Goal: Information Seeking & Learning: Learn about a topic

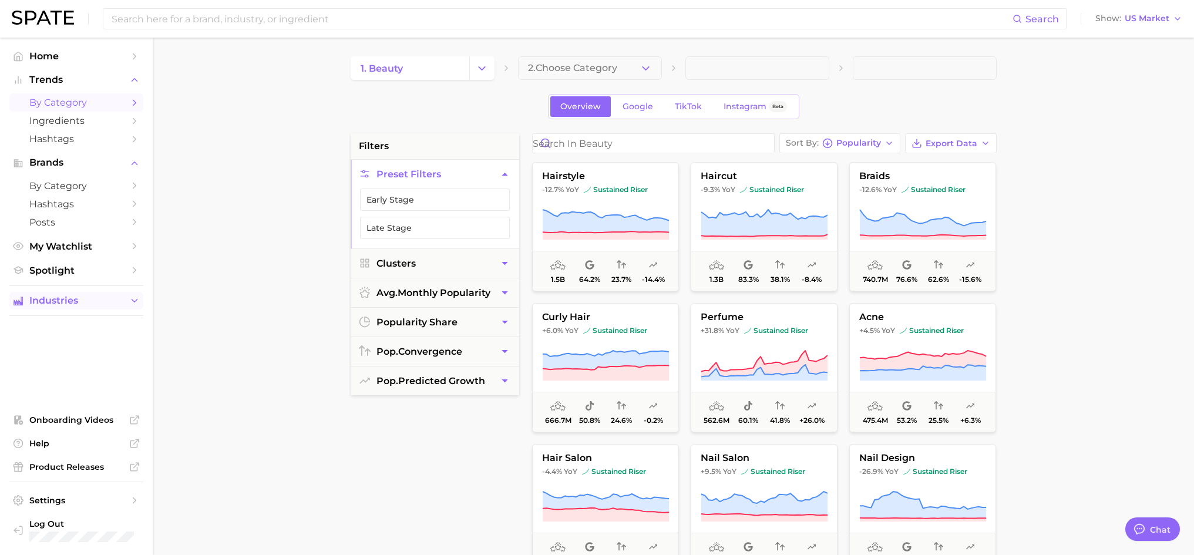
click at [128, 302] on button "Industries" at bounding box center [76, 301] width 134 height 18
click at [35, 323] on span "beauty" at bounding box center [76, 323] width 94 height 11
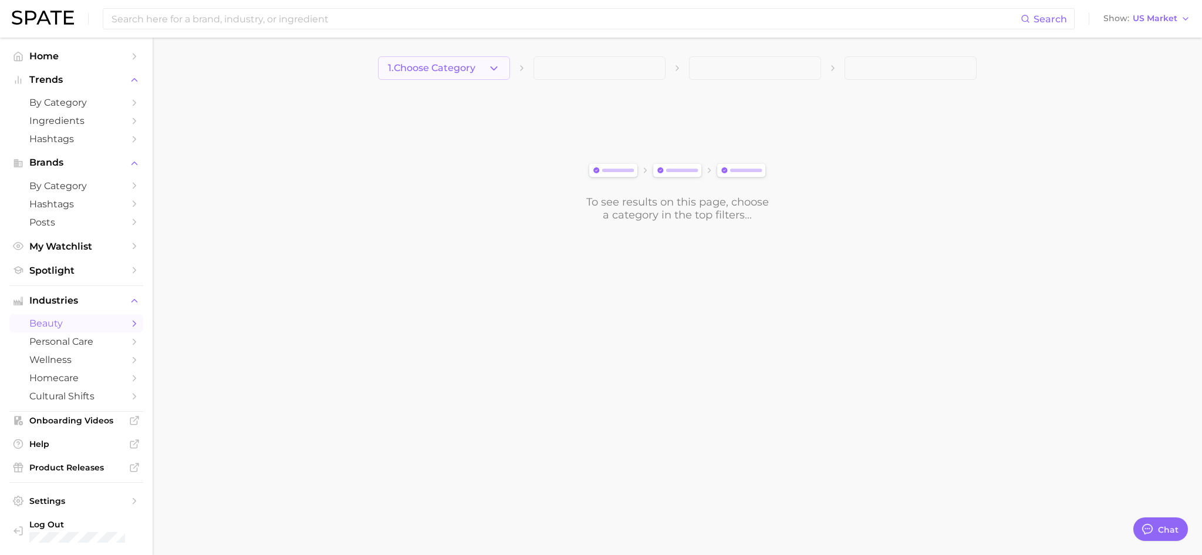
click at [492, 71] on icon "button" at bounding box center [494, 68] width 12 height 12
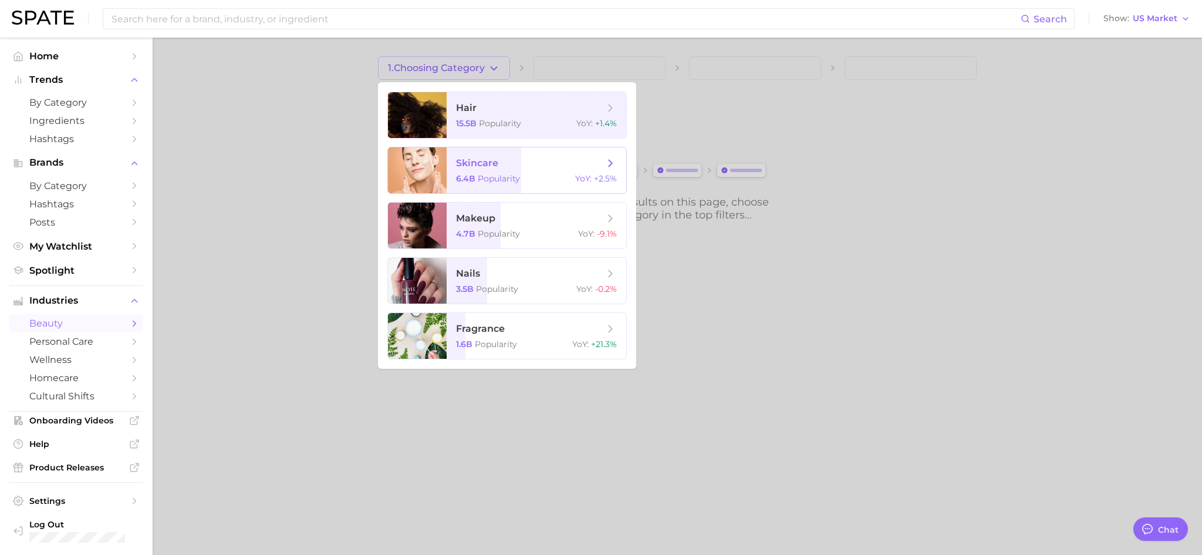
click at [492, 174] on span "Popularity" at bounding box center [499, 178] width 42 height 11
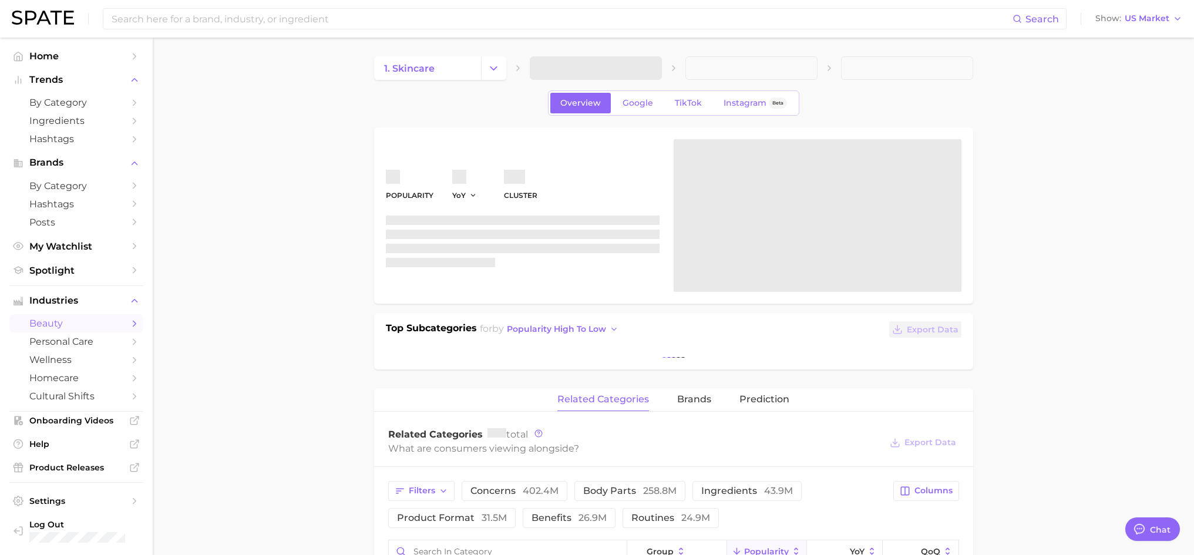
type textarea "x"
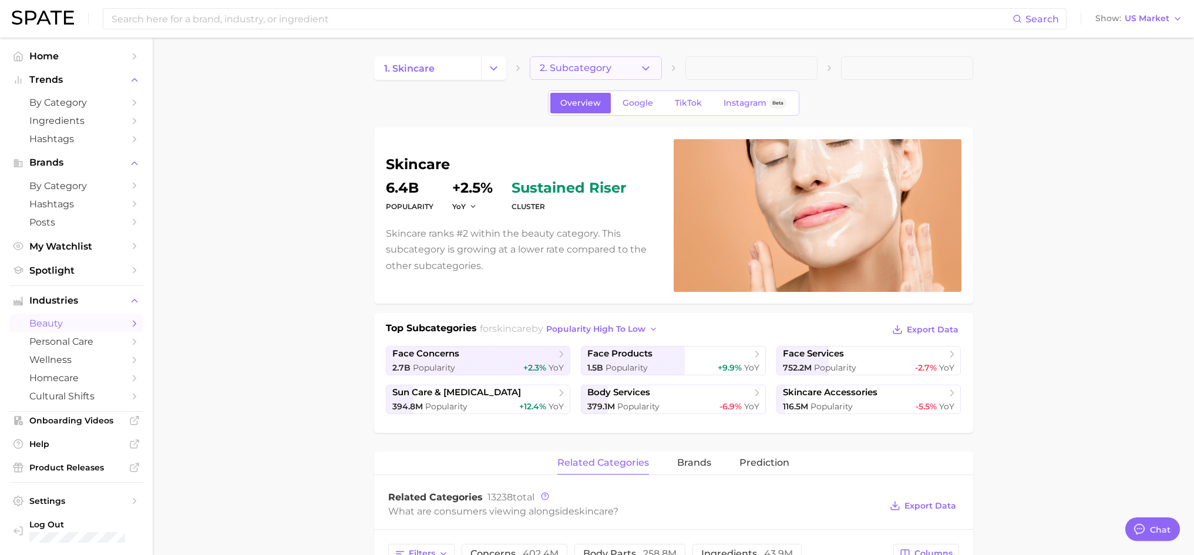
click at [654, 66] on button "2. Subcategory" at bounding box center [596, 67] width 132 height 23
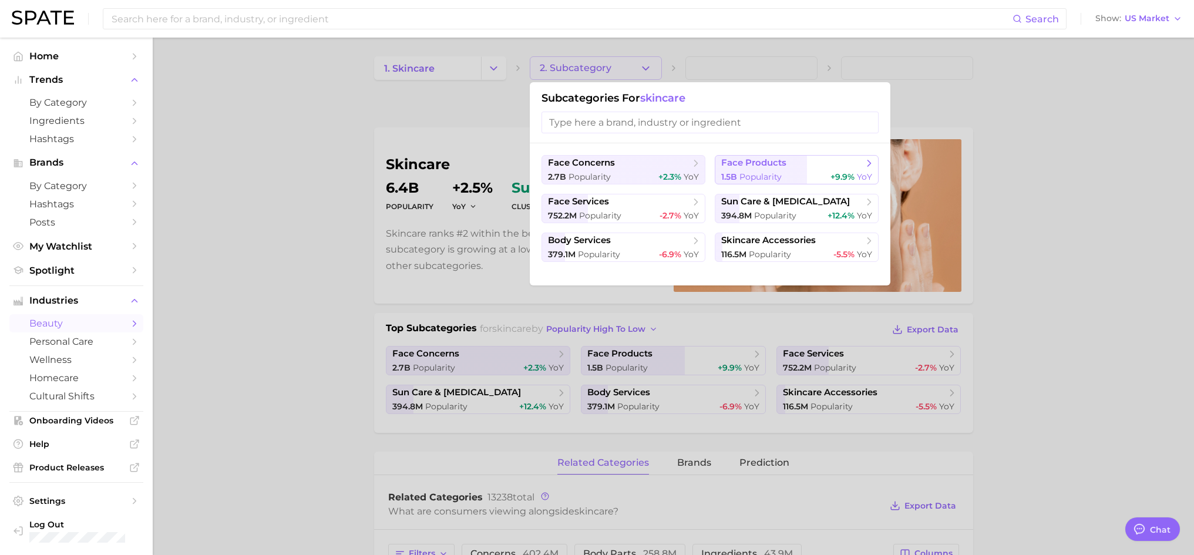
click at [772, 169] on button "face products 1.5b Popularity +9.9% YoY" at bounding box center [796, 169] width 164 height 29
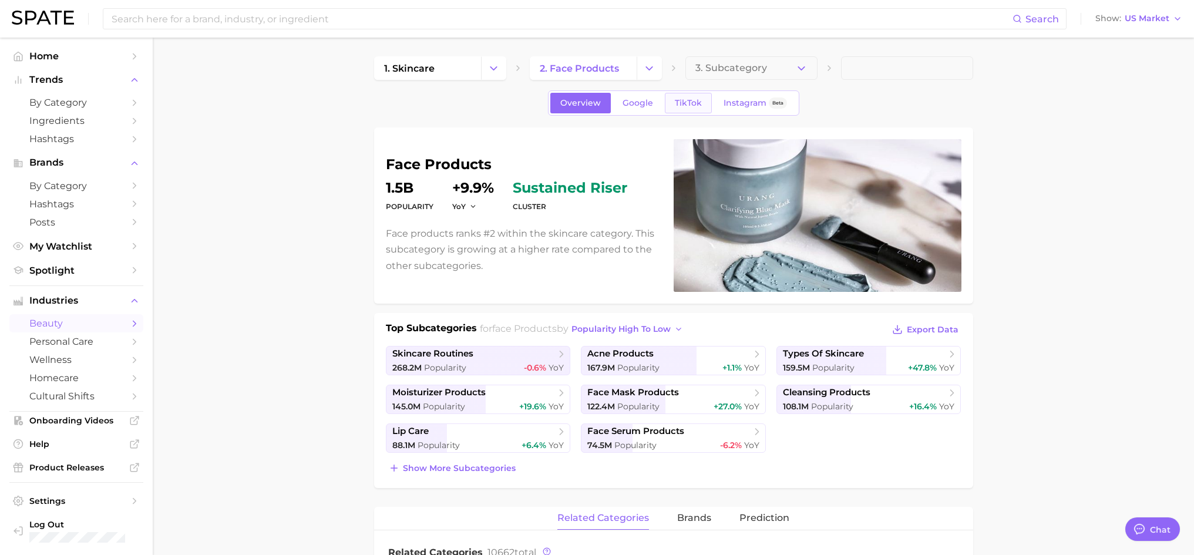
click at [691, 103] on span "TikTok" at bounding box center [688, 103] width 27 height 10
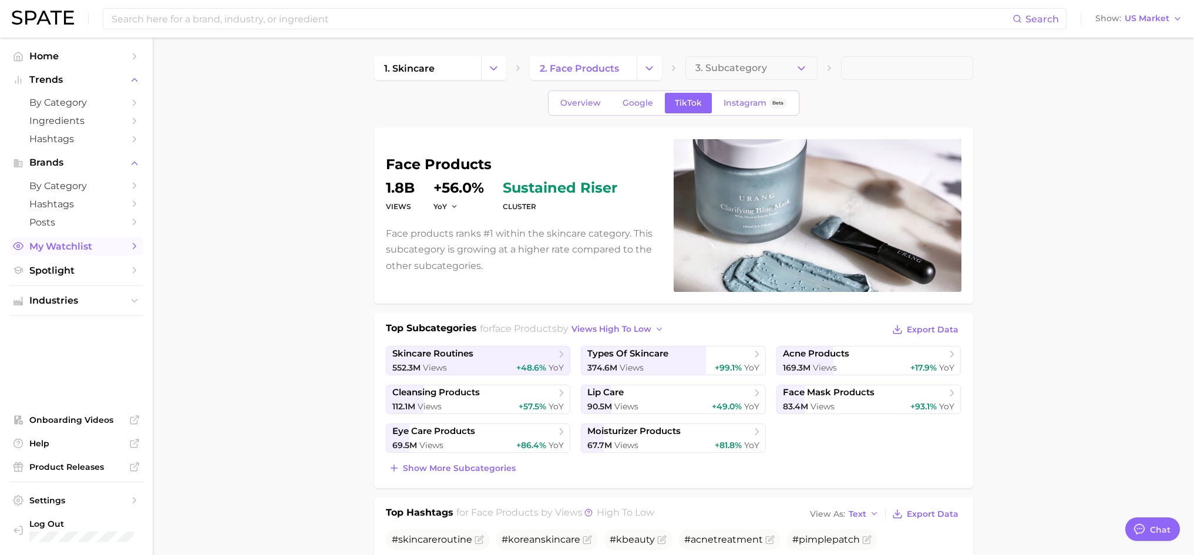
click at [70, 248] on span "My Watchlist" at bounding box center [76, 246] width 94 height 11
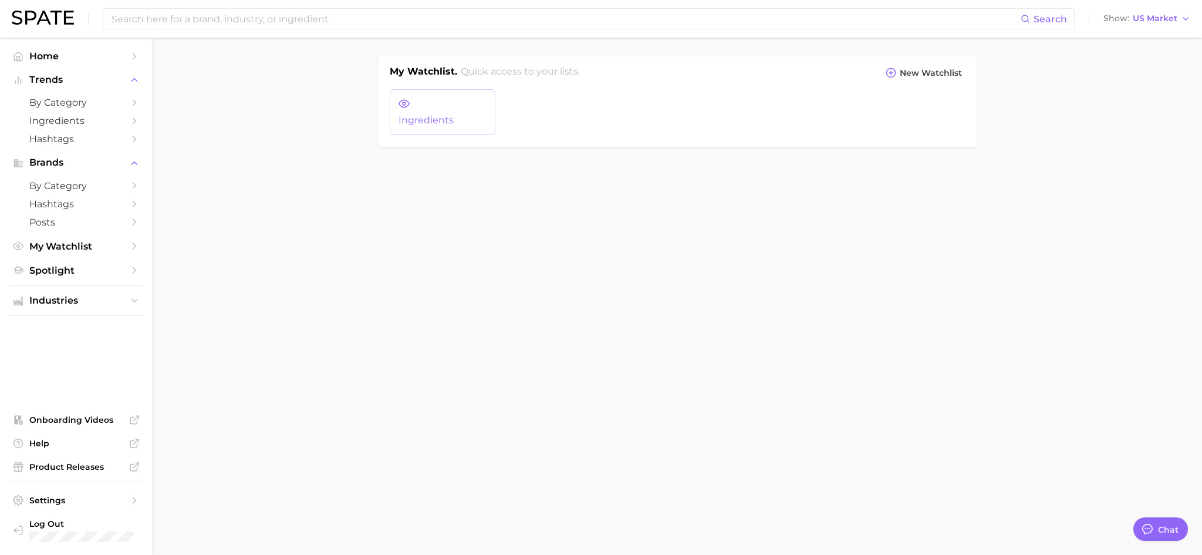
click at [459, 122] on span "Ingredients" at bounding box center [443, 120] width 88 height 11
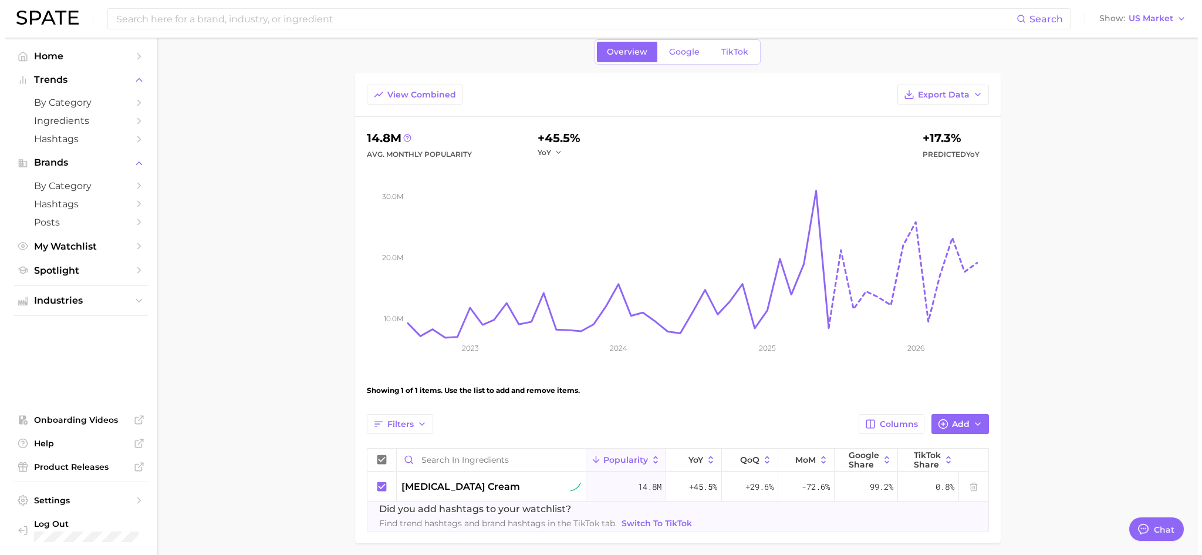
scroll to position [92, 0]
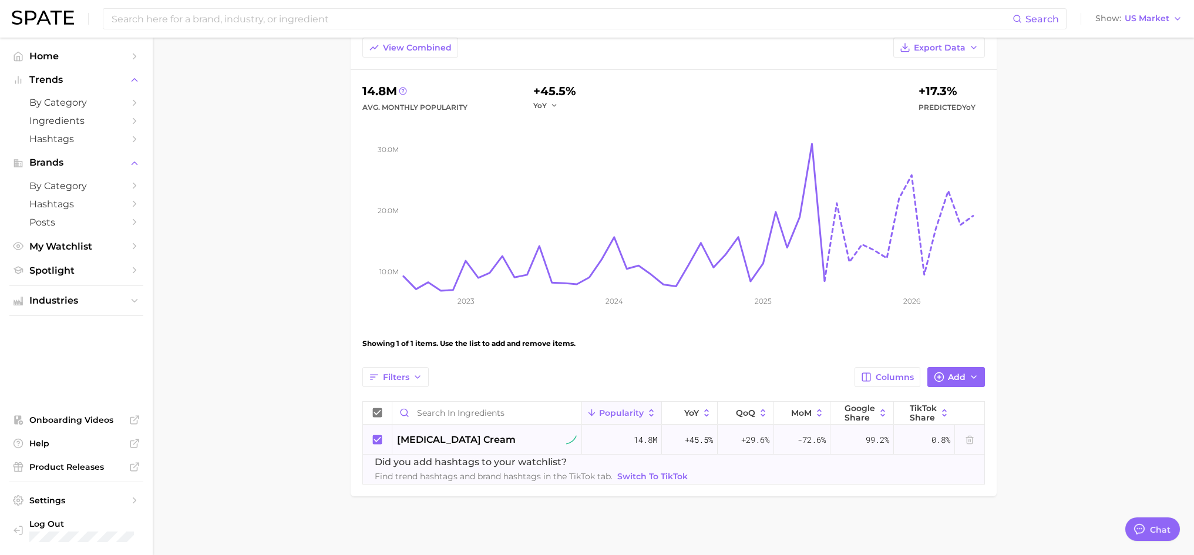
click at [427, 443] on span "[MEDICAL_DATA] cream" at bounding box center [456, 440] width 119 height 14
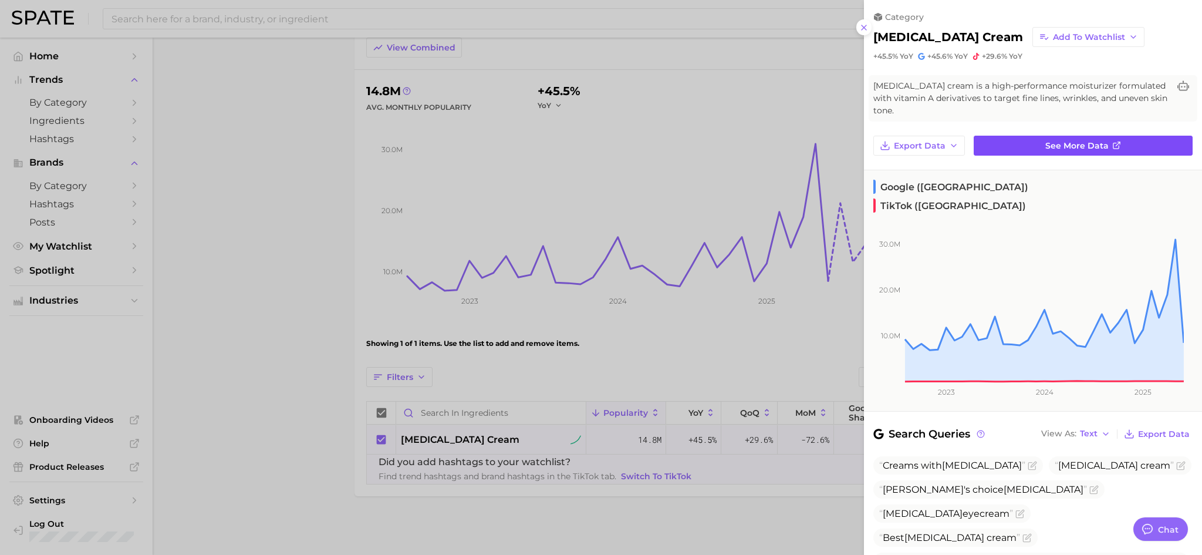
click at [1074, 147] on span "See more data" at bounding box center [1077, 146] width 63 height 10
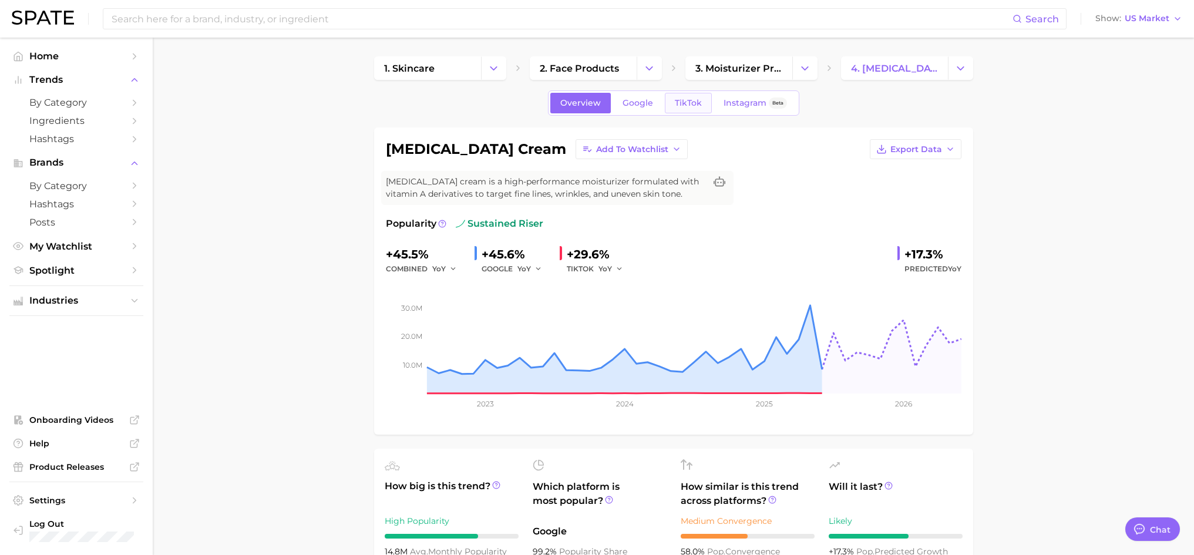
click at [689, 106] on span "TikTok" at bounding box center [688, 103] width 27 height 10
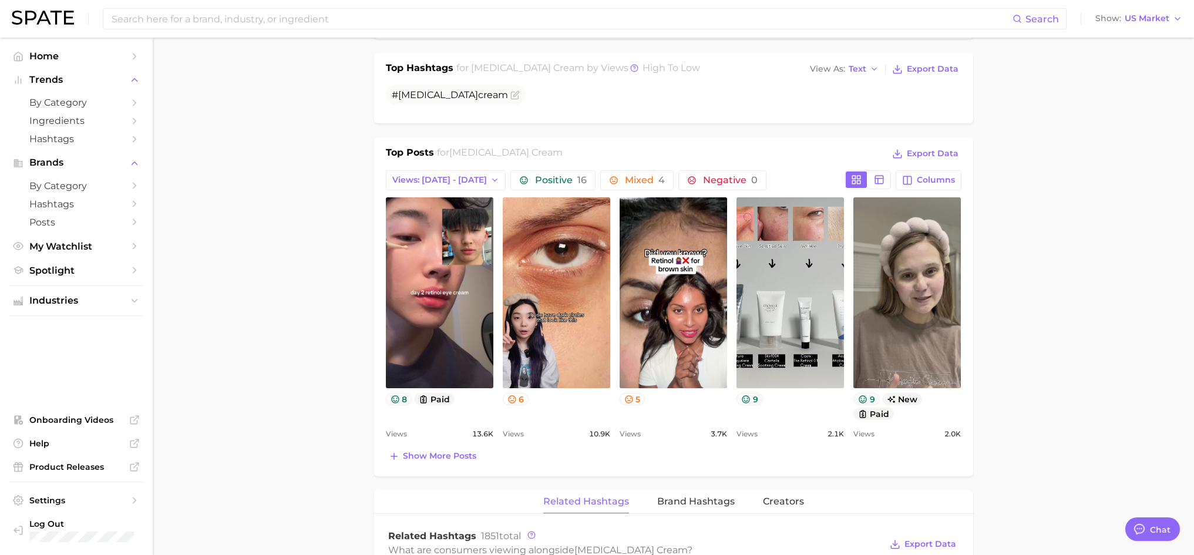
scroll to position [470, 0]
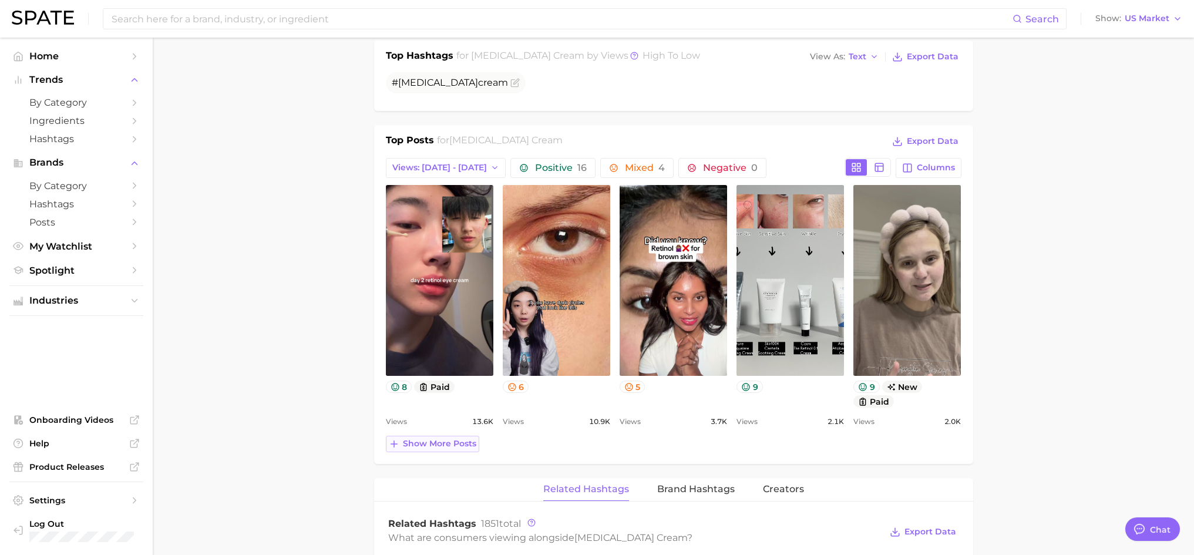
click at [395, 444] on line at bounding box center [393, 444] width 6 height 0
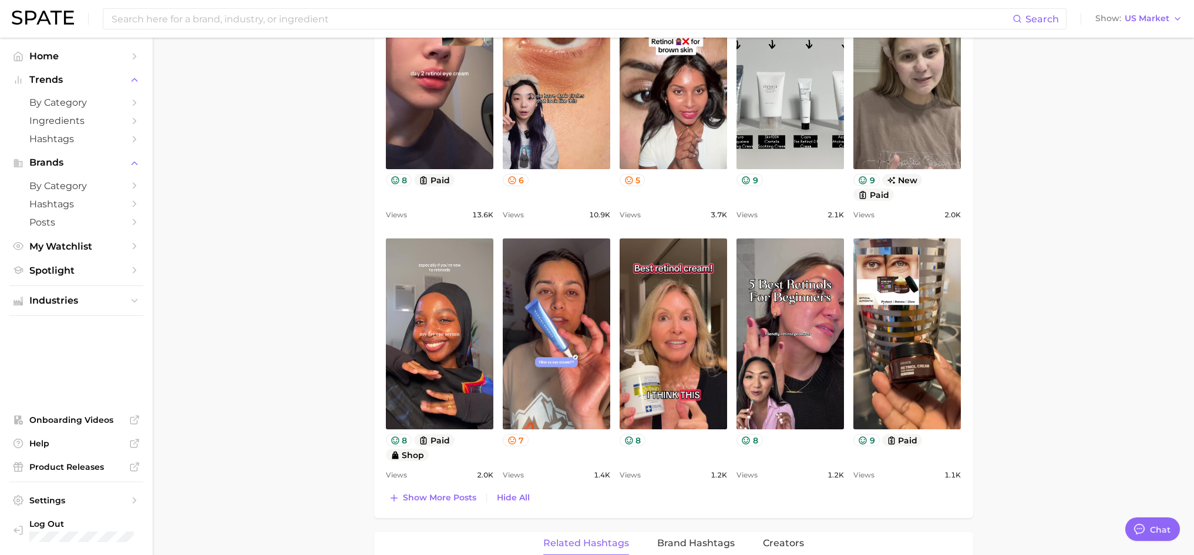
scroll to position [705, 0]
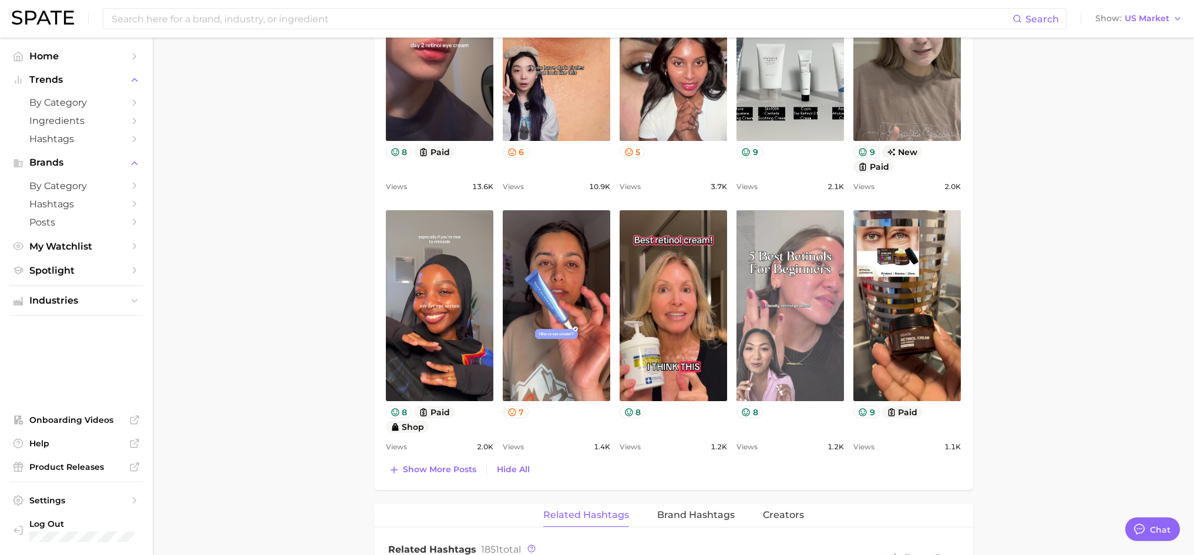
click at [807, 277] on link "view post on TikTok" at bounding box center [789, 305] width 107 height 191
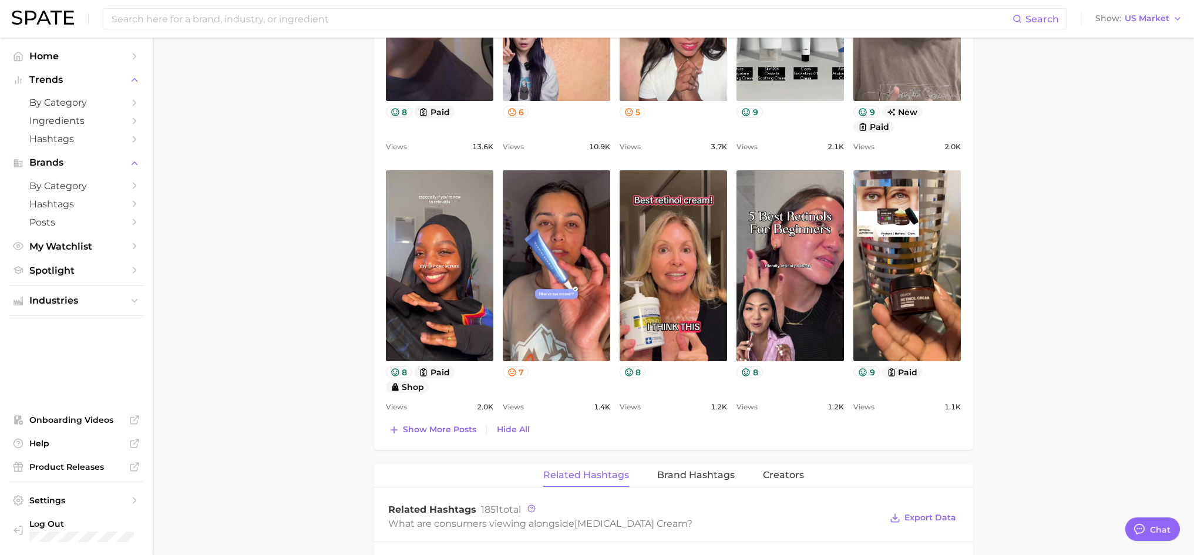
scroll to position [763, 0]
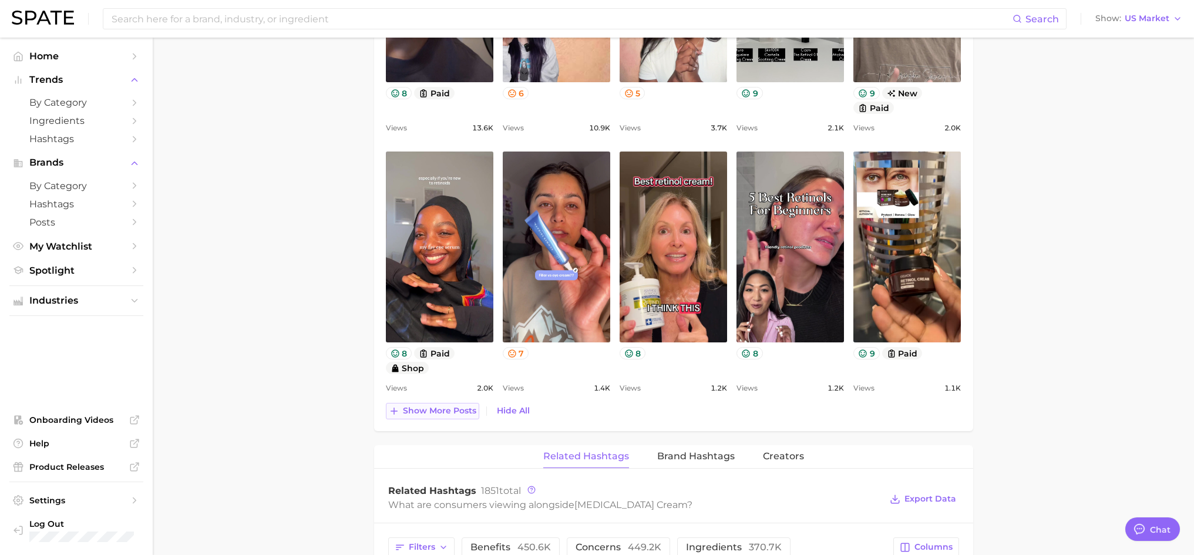
click at [436, 414] on span "Show more posts" at bounding box center [439, 411] width 73 height 10
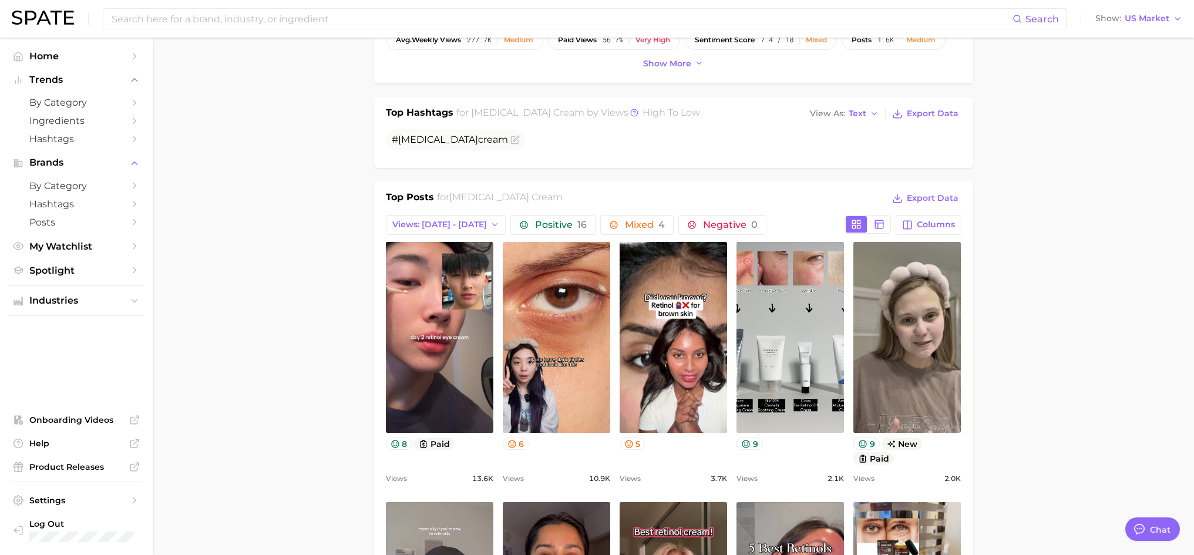
scroll to position [411, 0]
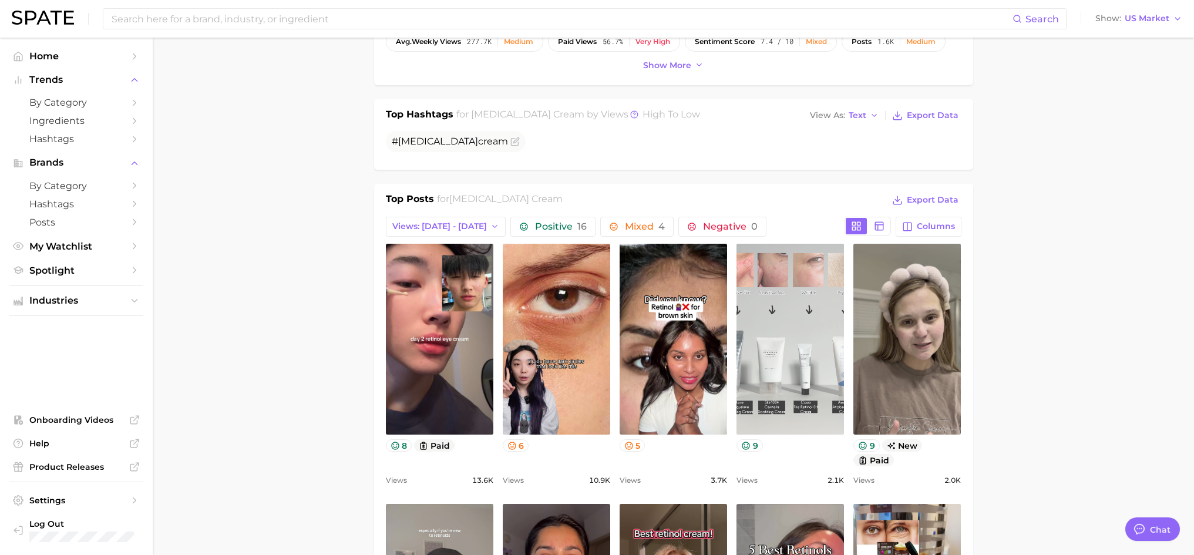
click at [790, 316] on link "view post on TikTok" at bounding box center [789, 339] width 107 height 191
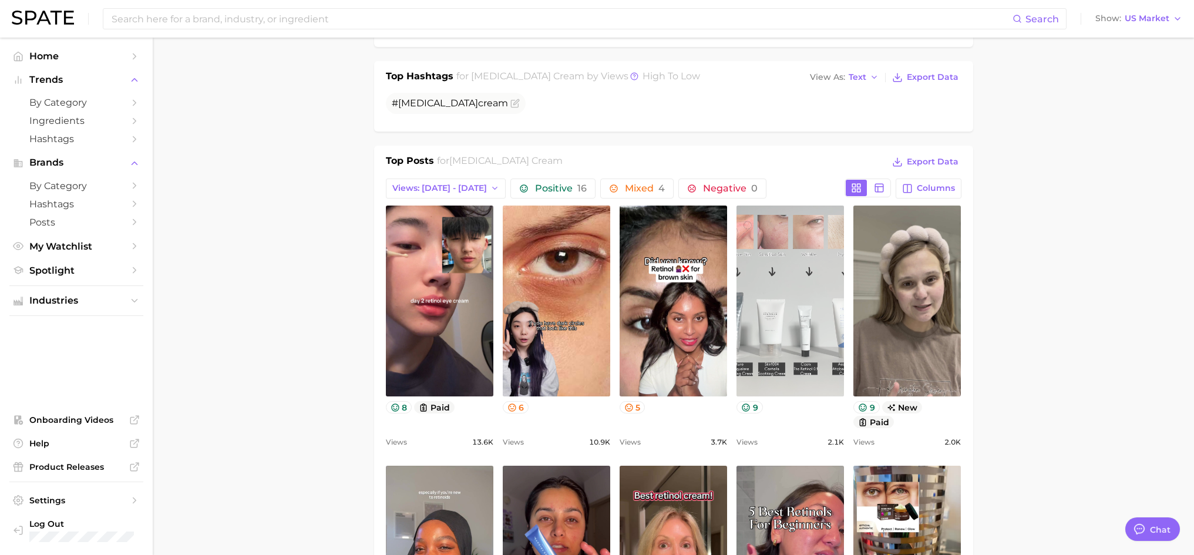
scroll to position [470, 0]
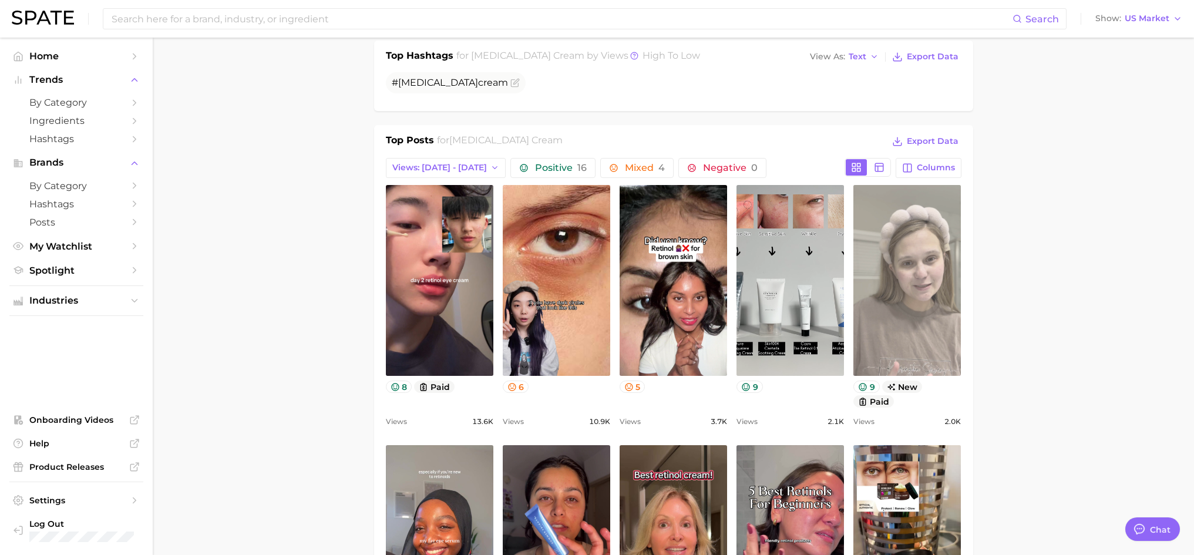
click at [902, 322] on link "view post on TikTok" at bounding box center [906, 280] width 107 height 191
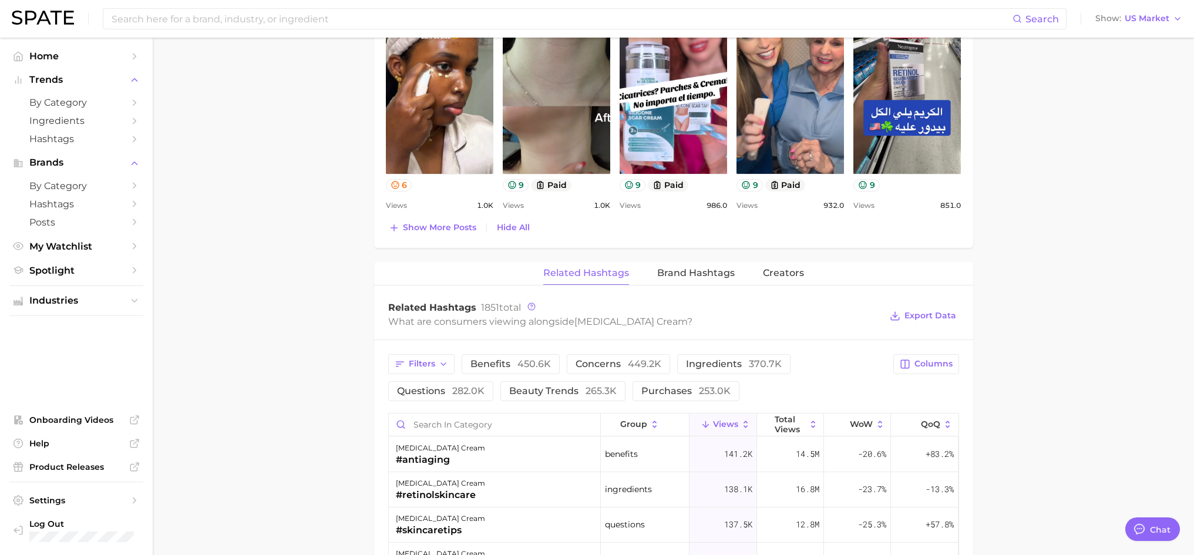
scroll to position [1174, 0]
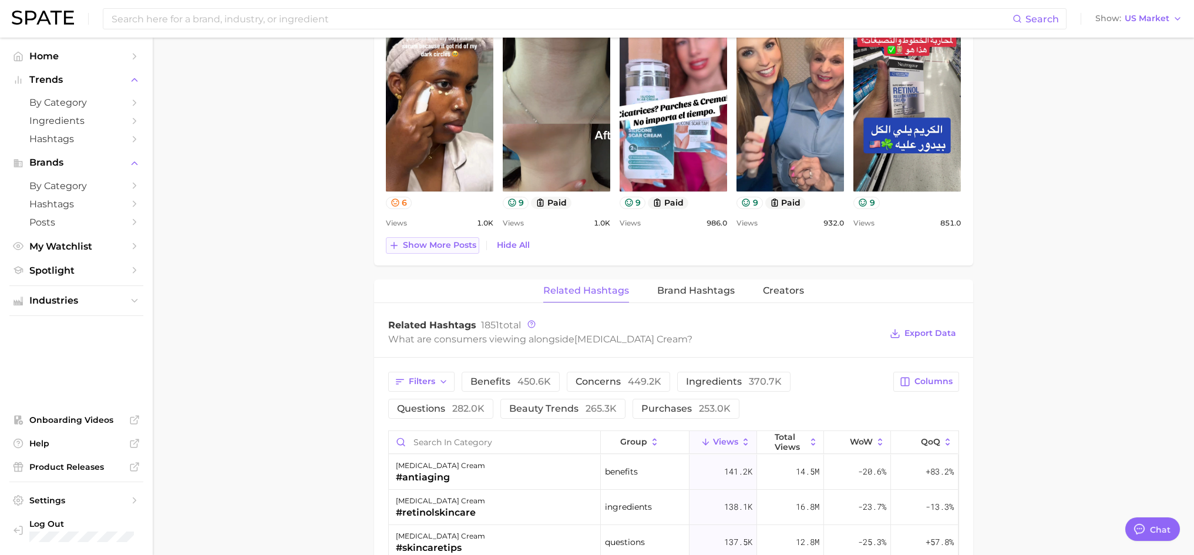
click at [446, 245] on span "Show more posts" at bounding box center [439, 245] width 73 height 10
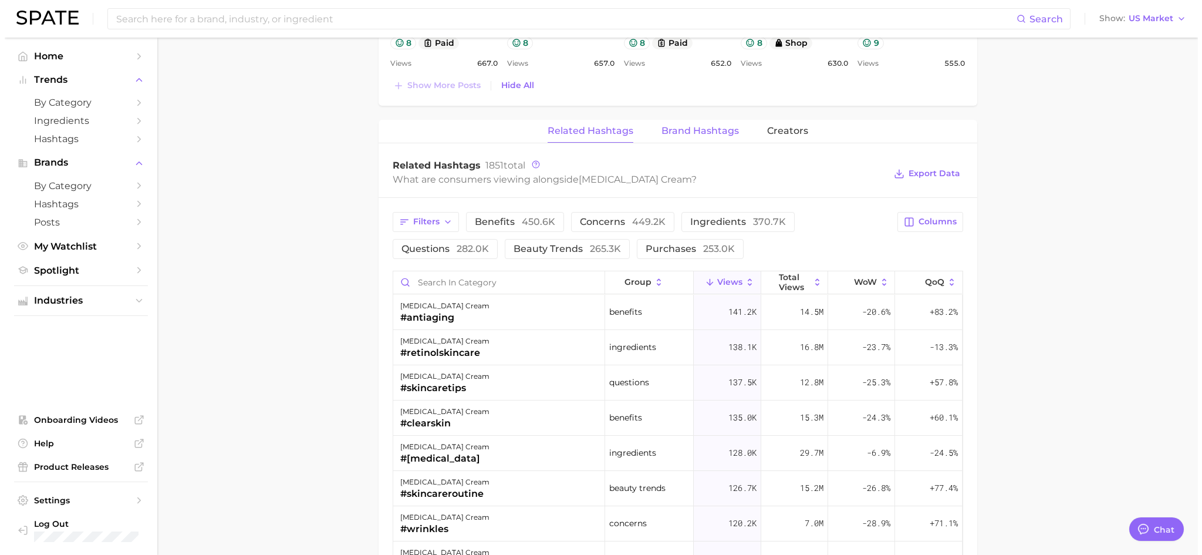
scroll to position [1585, 0]
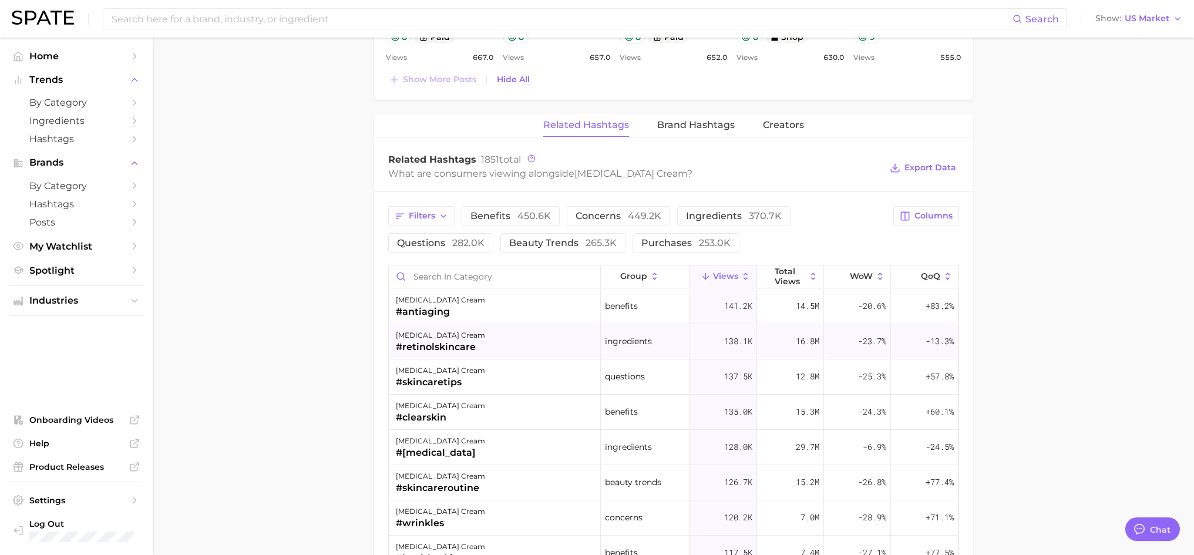
click at [439, 346] on div "#retinolskincare" at bounding box center [440, 347] width 89 height 14
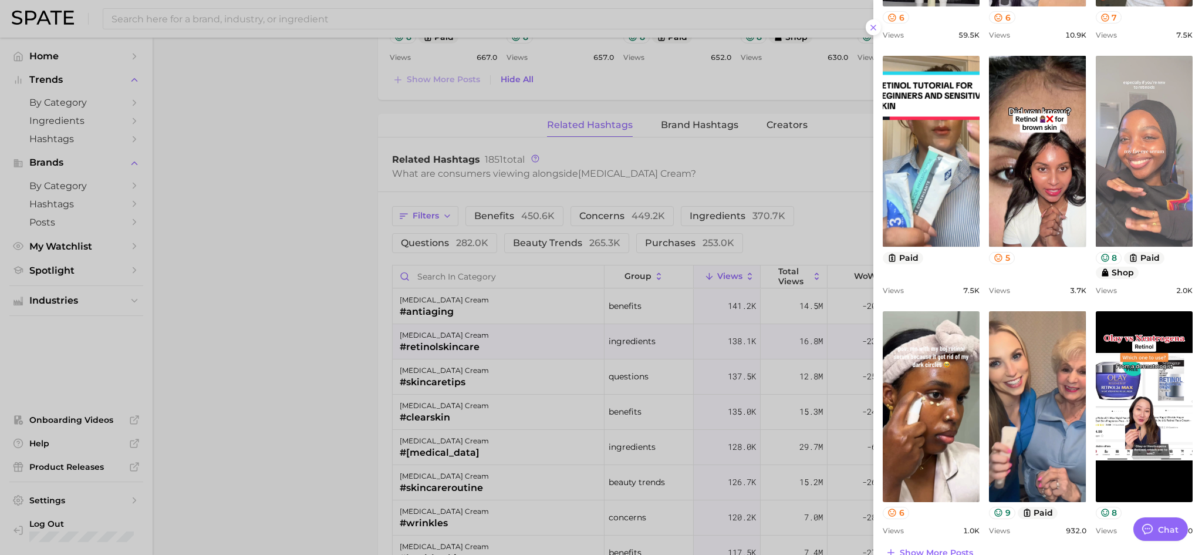
scroll to position [338, 0]
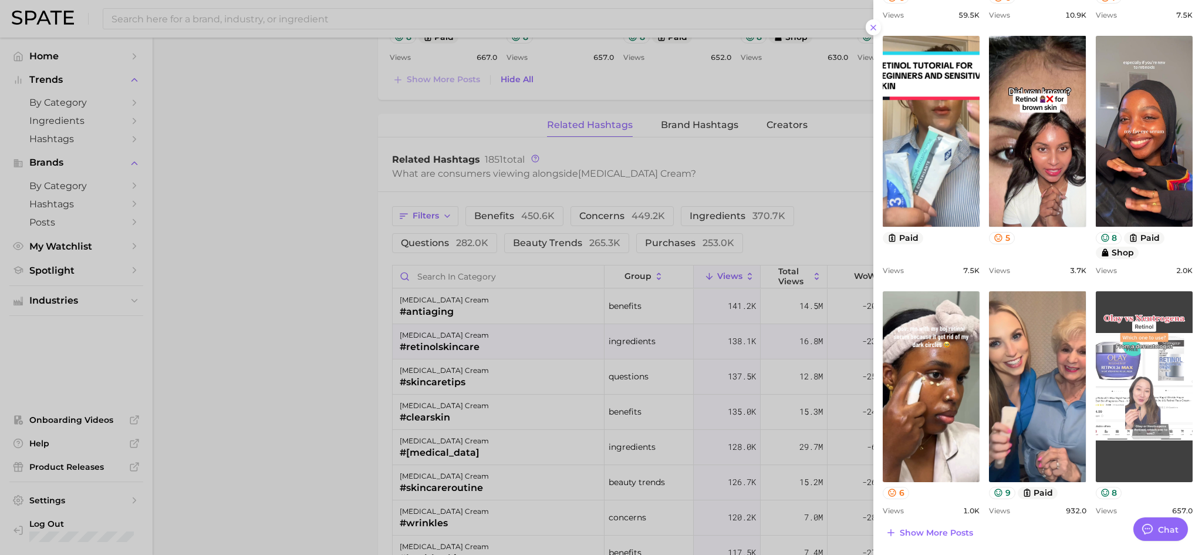
click at [1158, 351] on link "view post on TikTok" at bounding box center [1144, 386] width 97 height 191
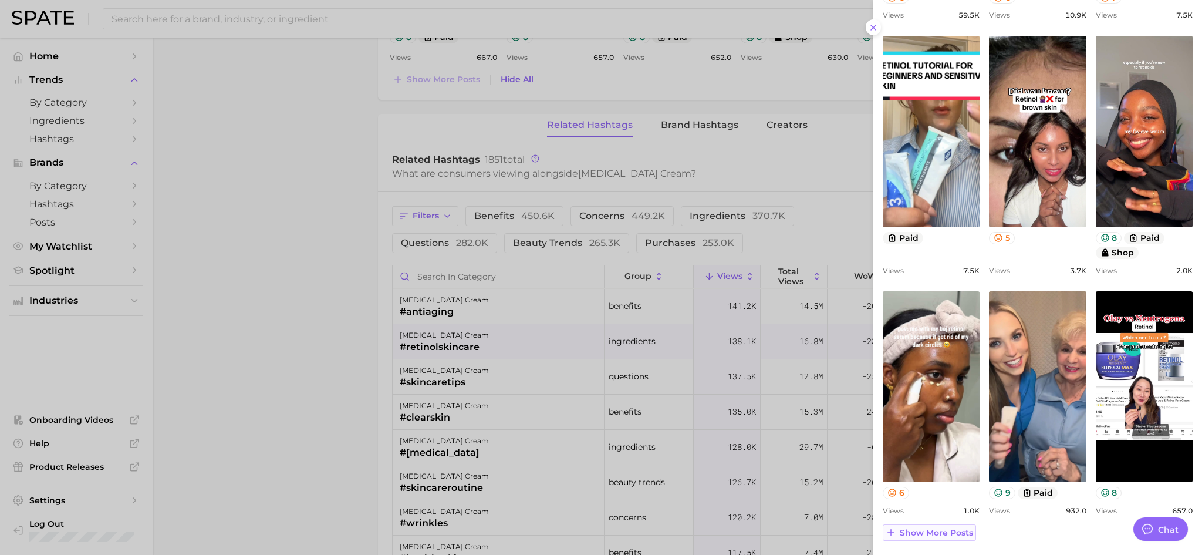
click at [933, 534] on span "Show more posts" at bounding box center [936, 533] width 73 height 10
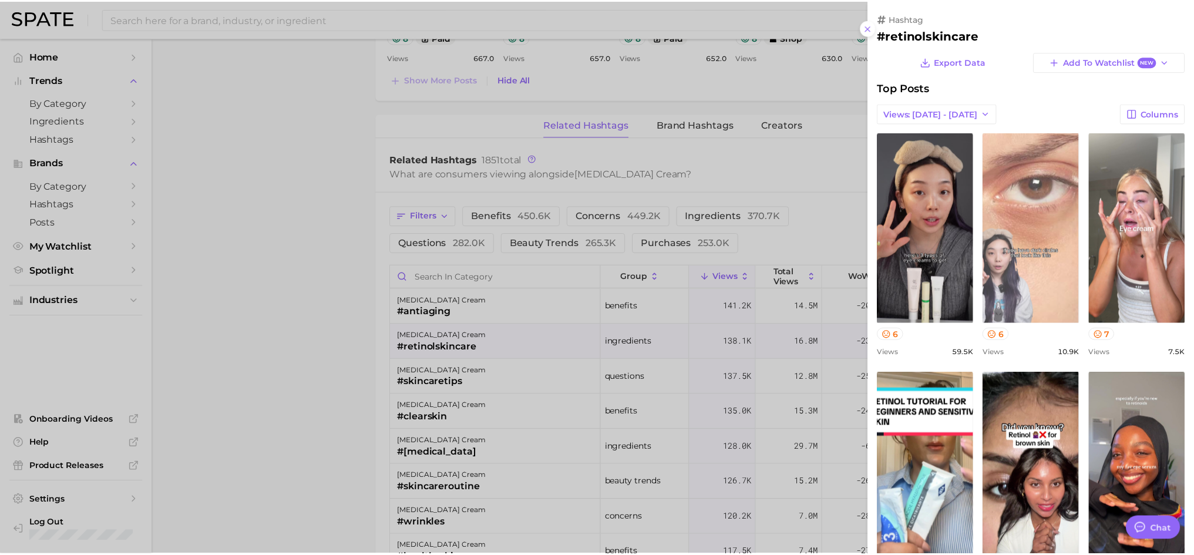
scroll to position [0, 0]
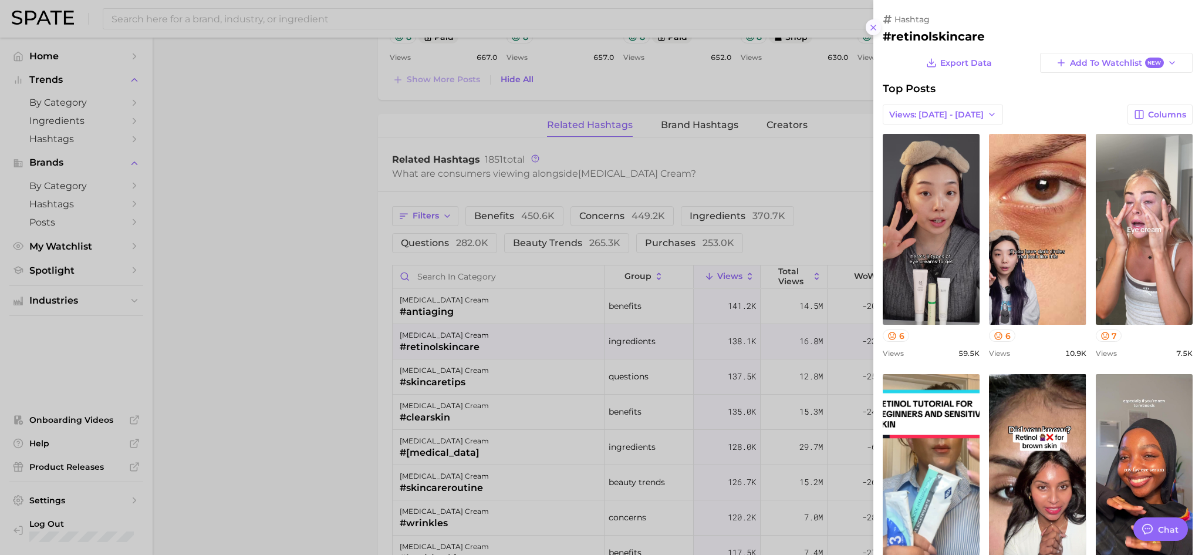
click at [875, 30] on icon at bounding box center [873, 27] width 9 height 9
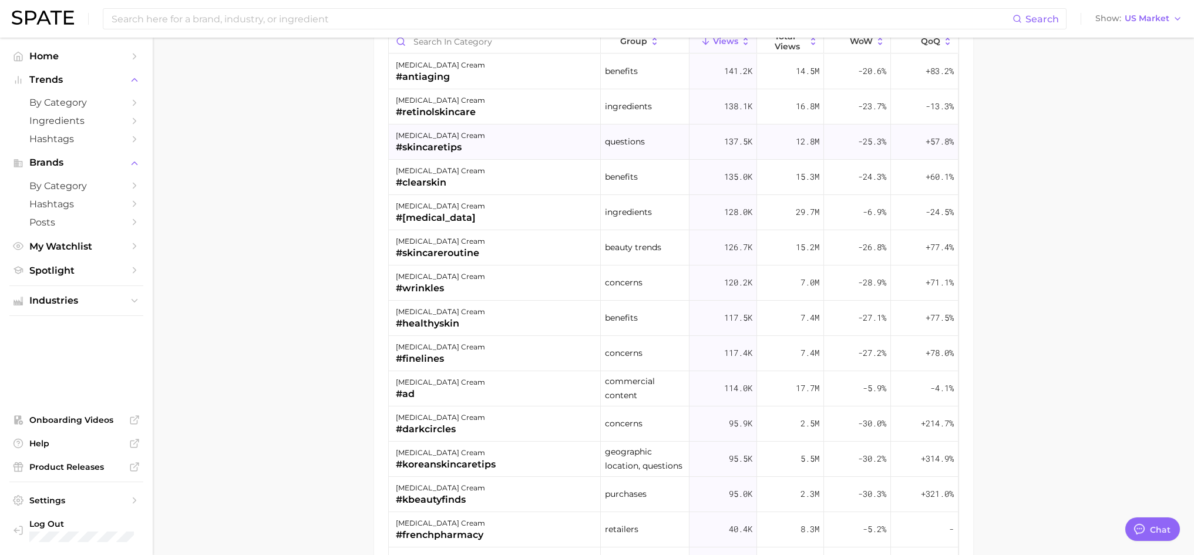
click at [412, 143] on div "#skincaretips" at bounding box center [440, 147] width 89 height 14
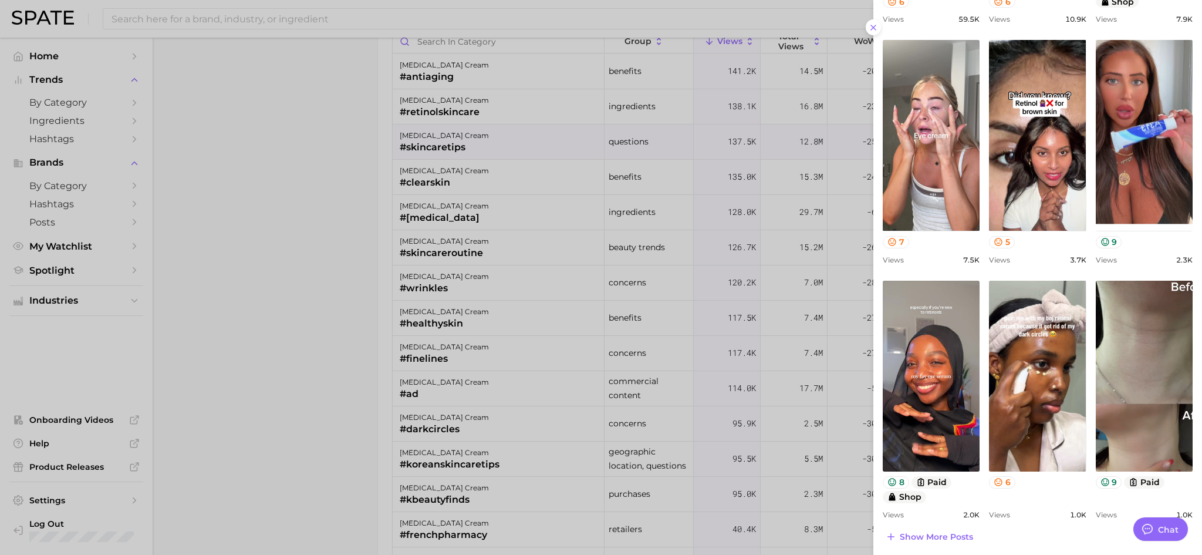
scroll to position [338, 0]
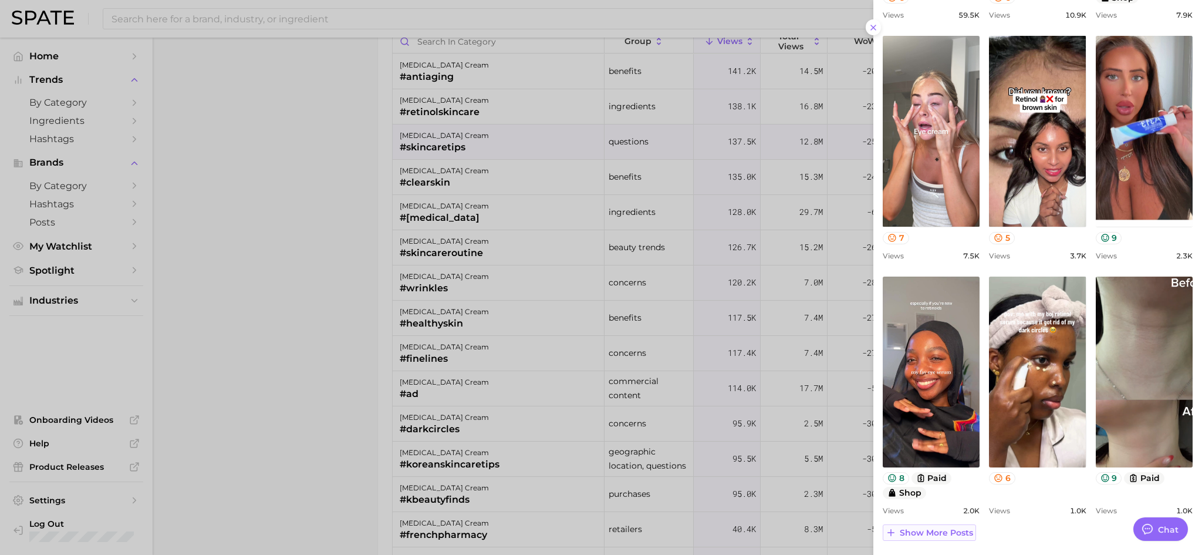
click at [918, 533] on span "Show more posts" at bounding box center [936, 533] width 73 height 10
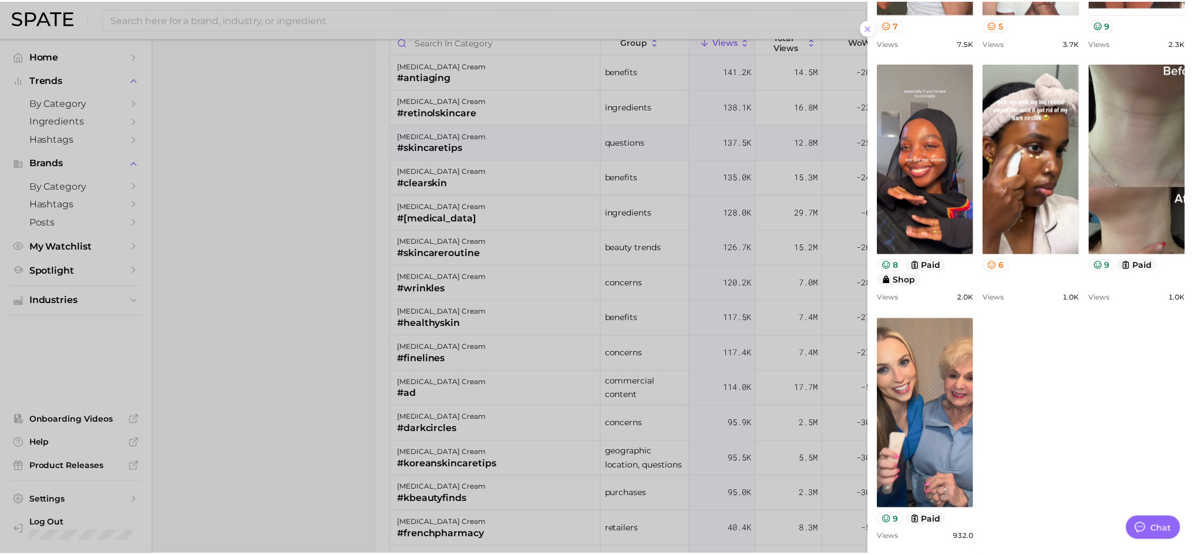
scroll to position [578, 0]
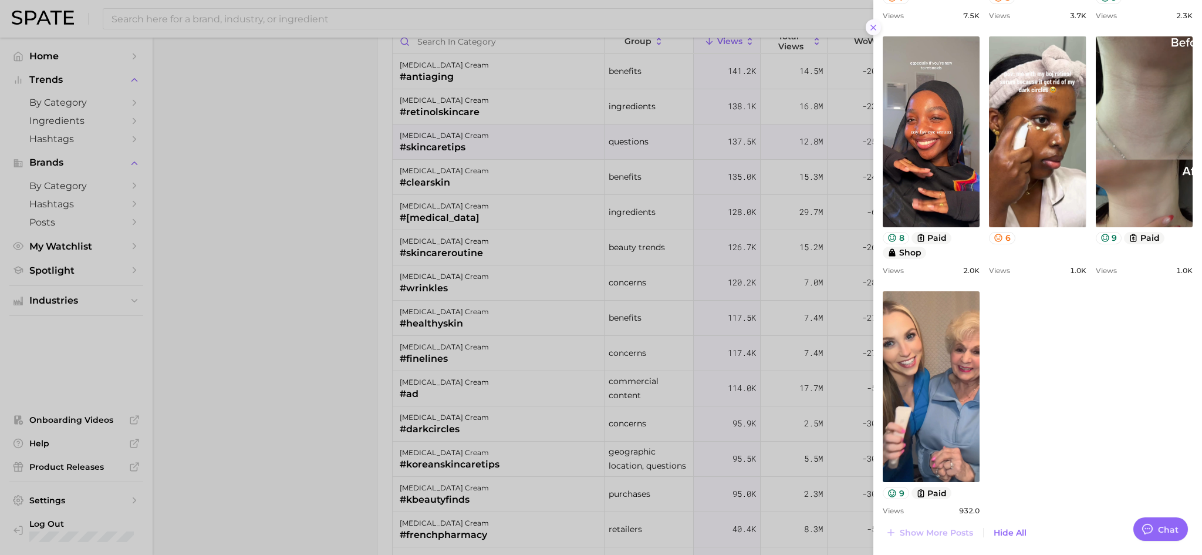
click at [874, 29] on icon at bounding box center [873, 27] width 9 height 9
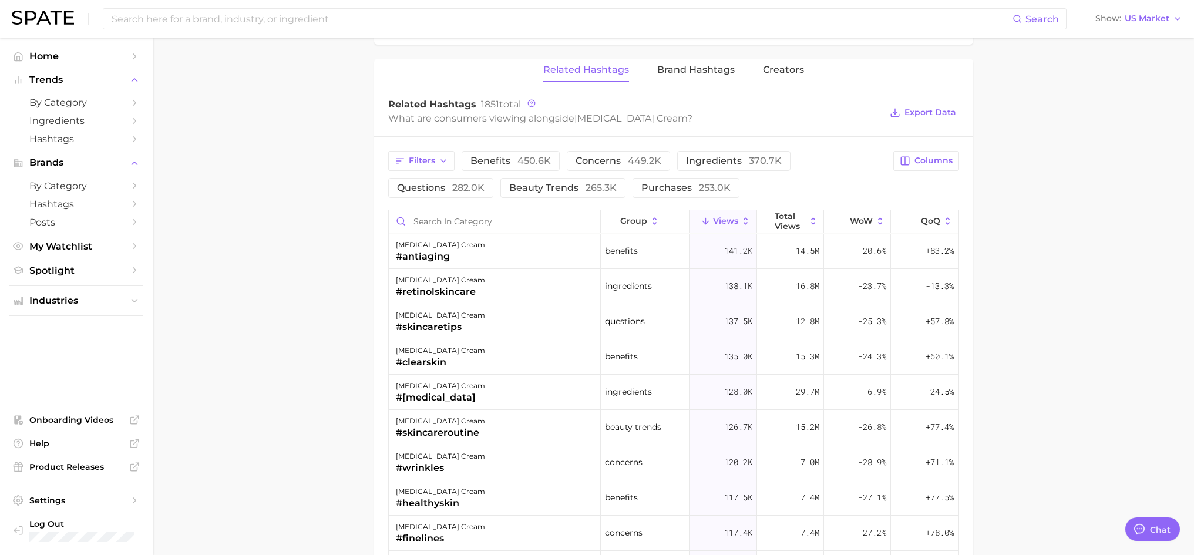
scroll to position [1644, 0]
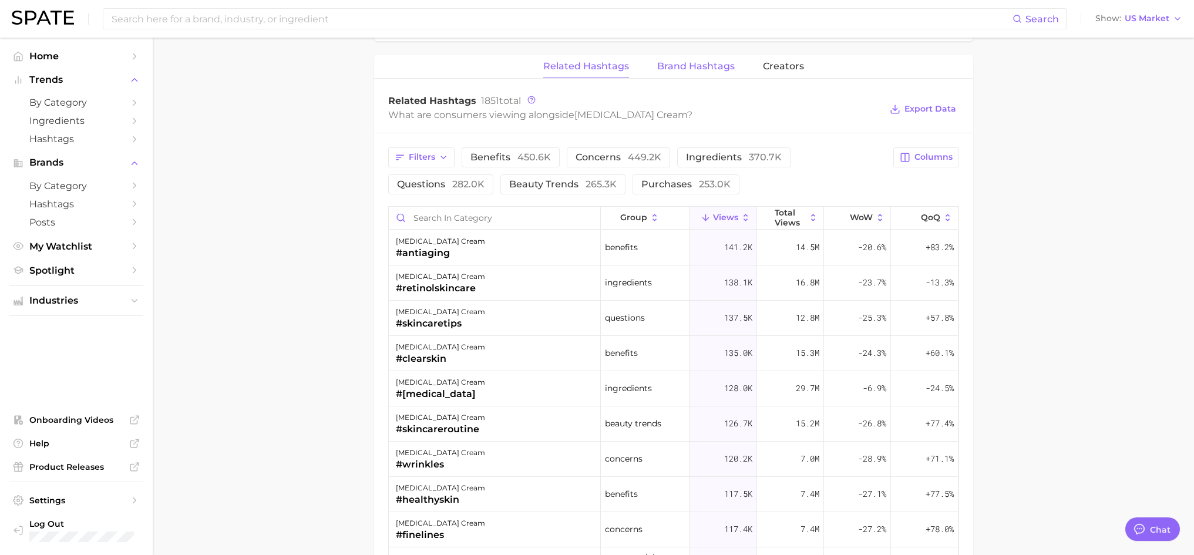
click at [679, 65] on span "Brand Hashtags" at bounding box center [695, 66] width 77 height 11
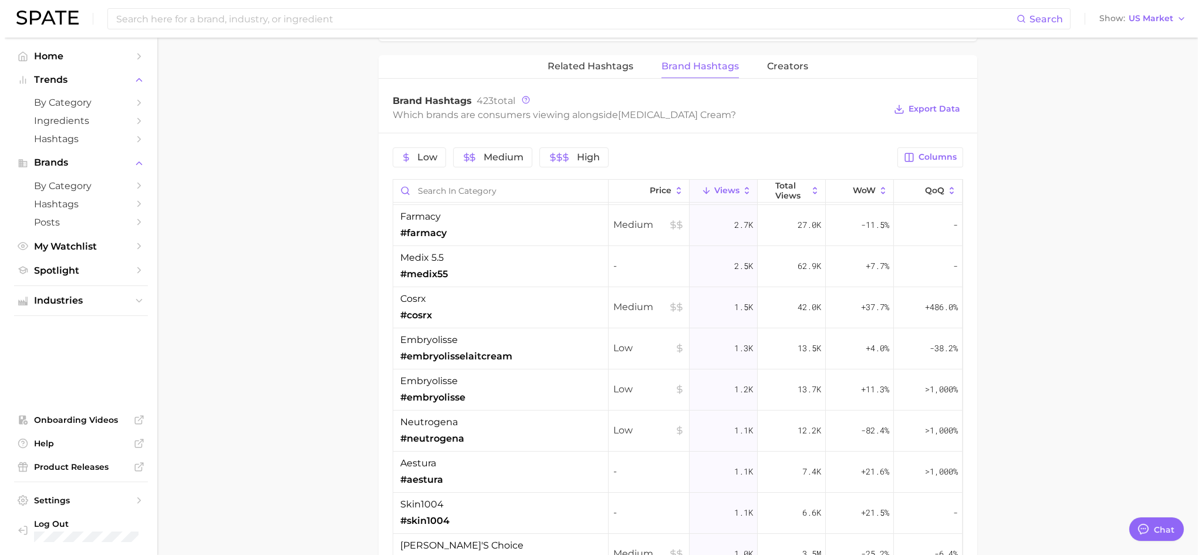
scroll to position [0, 0]
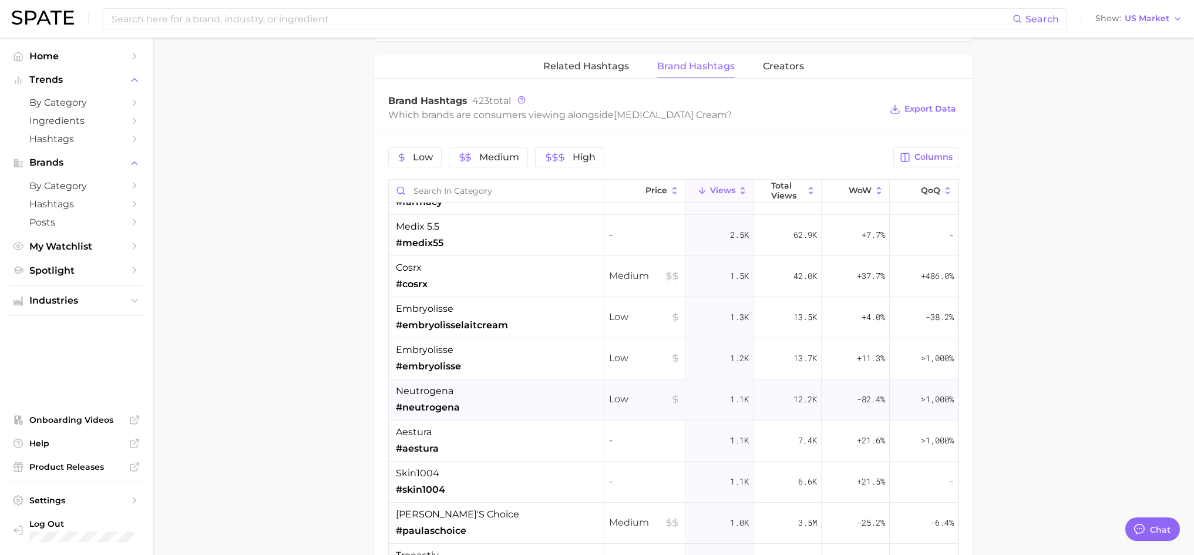
click at [429, 390] on span "neutrogena" at bounding box center [425, 391] width 58 height 14
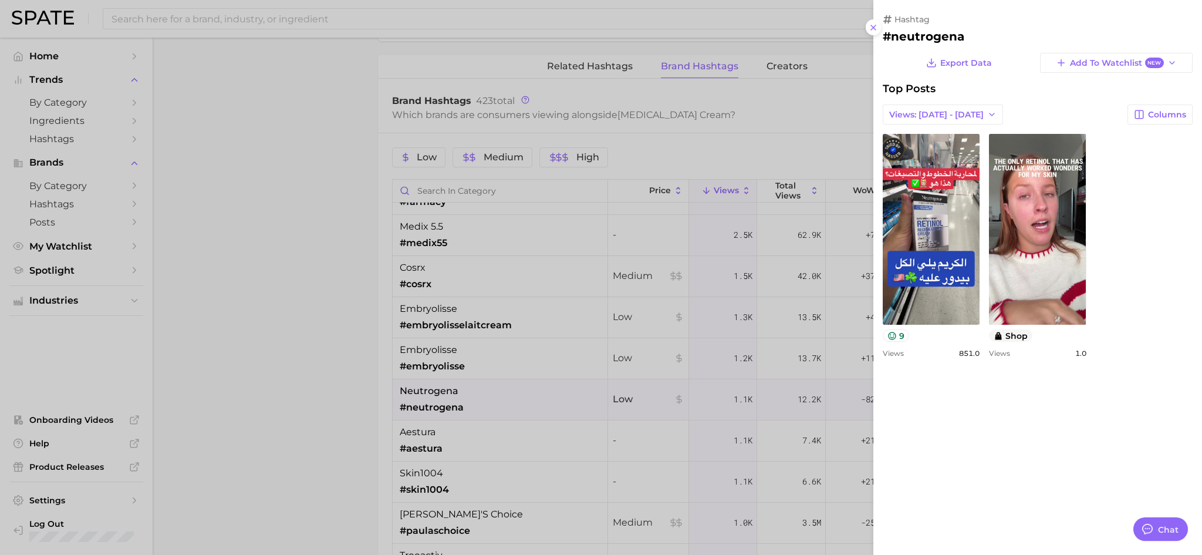
click at [237, 294] on div at bounding box center [601, 277] width 1202 height 555
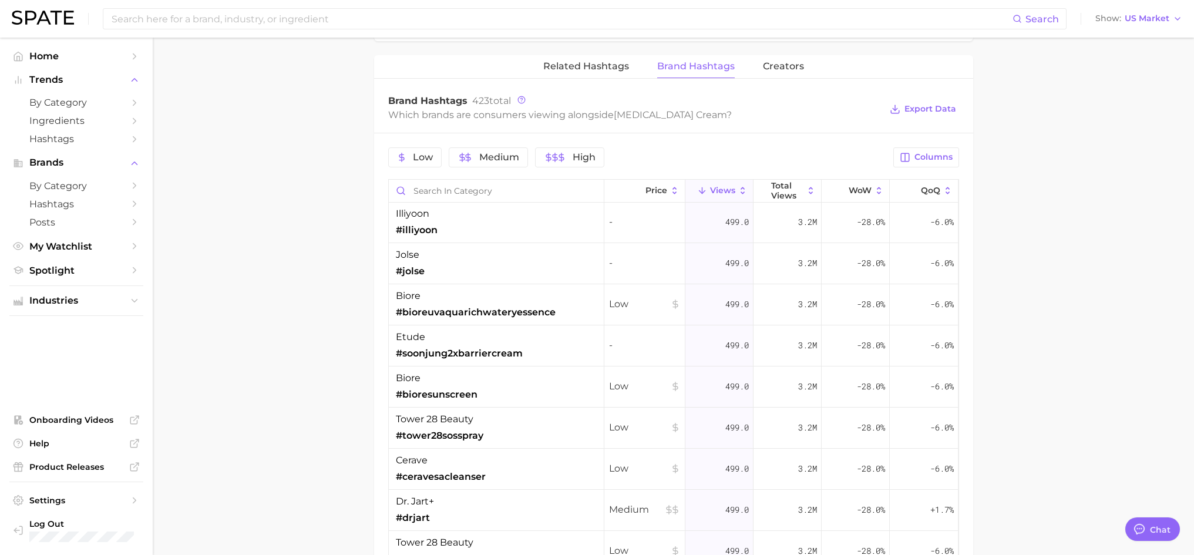
scroll to position [2583, 0]
